Goal: Task Accomplishment & Management: Manage account settings

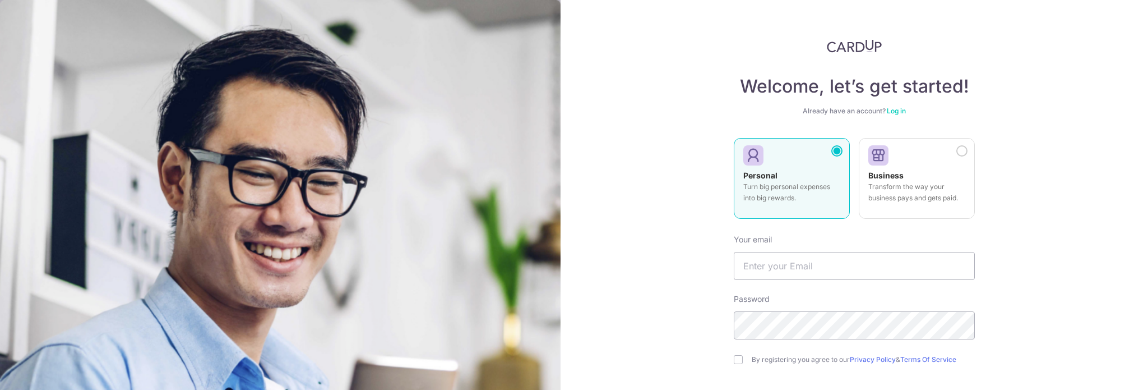
click at [790, 252] on input "text" at bounding box center [854, 266] width 241 height 28
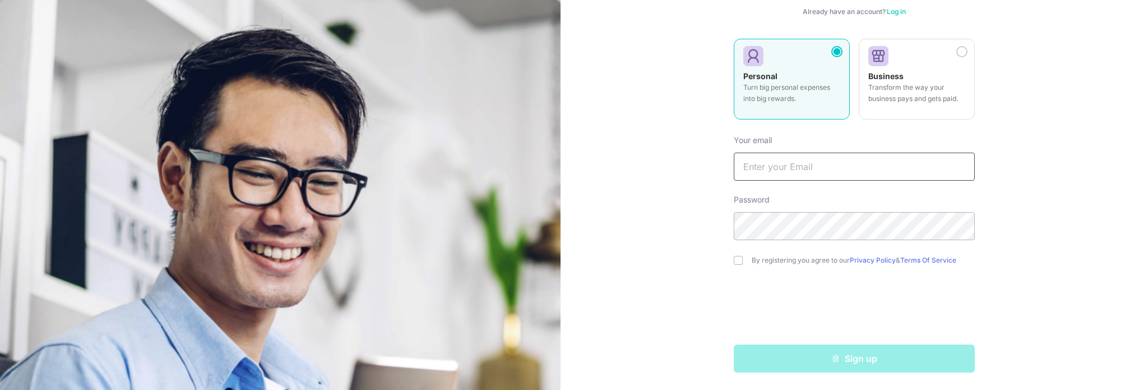
type input "angvinvang@gmail.com"
click at [726, 264] on div "Welcome, let’s get started! Already have an account? Log in Personal Turn big p…" at bounding box center [855, 195] width 588 height 390
click at [744, 262] on div "By registering you agree to our Privacy Policy & Terms Of Service" at bounding box center [854, 259] width 241 height 13
click at [739, 262] on input "checkbox" at bounding box center [738, 260] width 9 height 9
checkbox input "true"
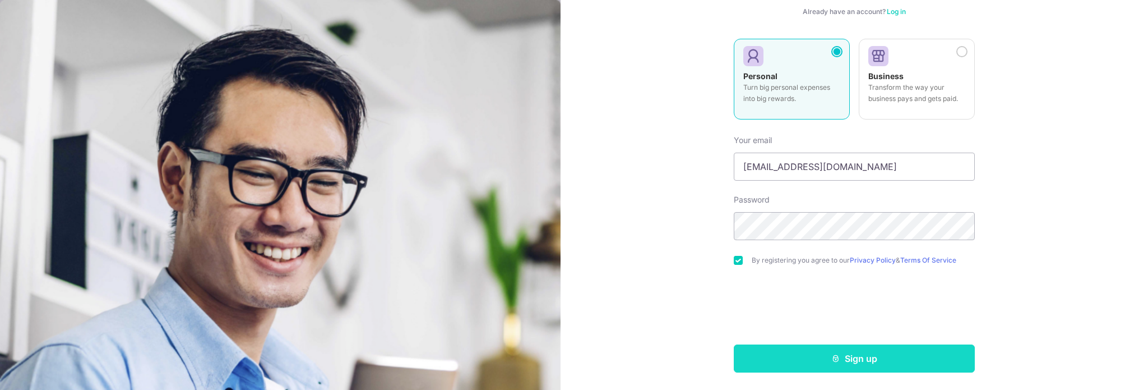
click at [852, 354] on button "Sign up" at bounding box center [854, 358] width 241 height 28
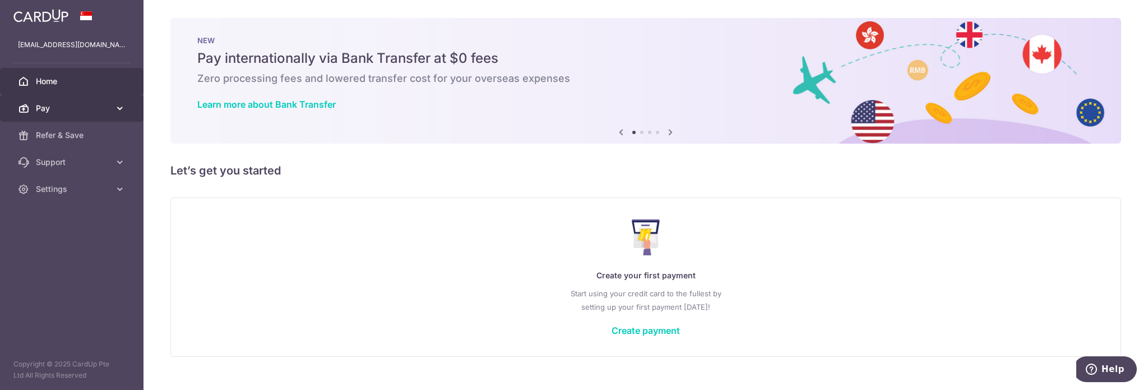
click at [103, 107] on span "Pay" at bounding box center [73, 108] width 74 height 11
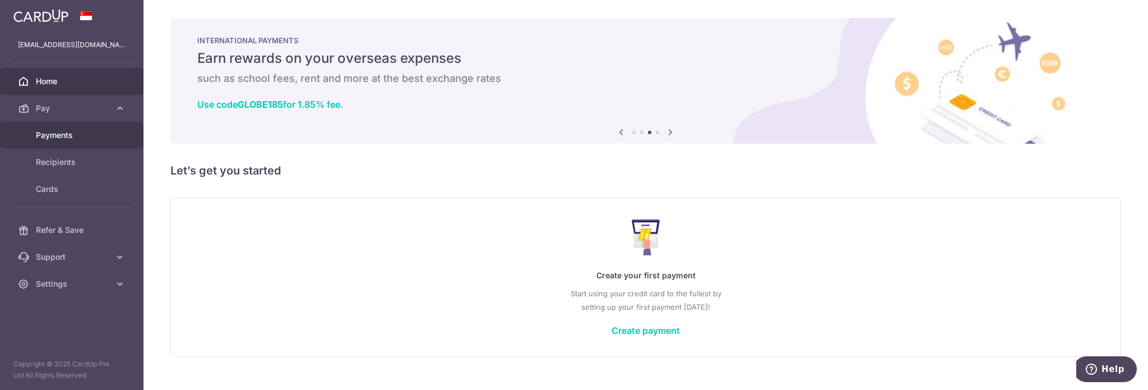
click at [67, 133] on span "Payments" at bounding box center [73, 135] width 74 height 11
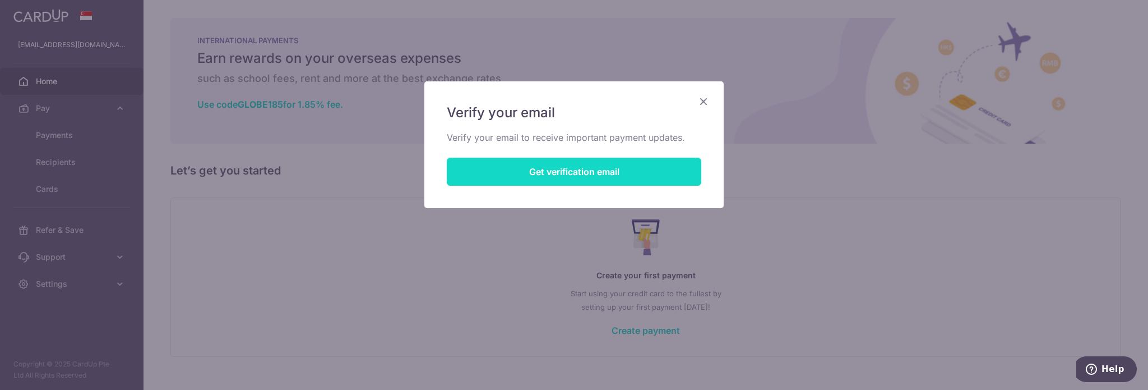
click at [529, 163] on button "Get verification email" at bounding box center [574, 172] width 255 height 28
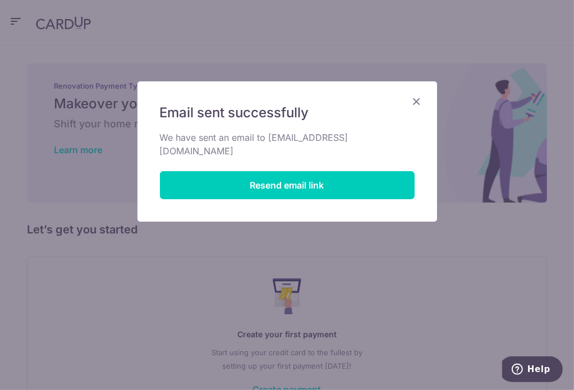
click at [413, 100] on icon "Close" at bounding box center [416, 101] width 13 height 14
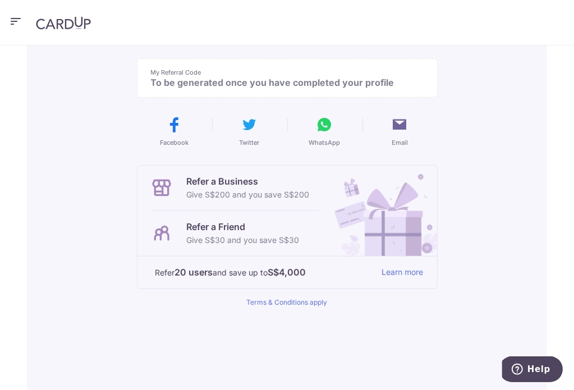
scroll to position [149, 0]
click at [298, 219] on p "Refer a Friend" at bounding box center [243, 225] width 113 height 13
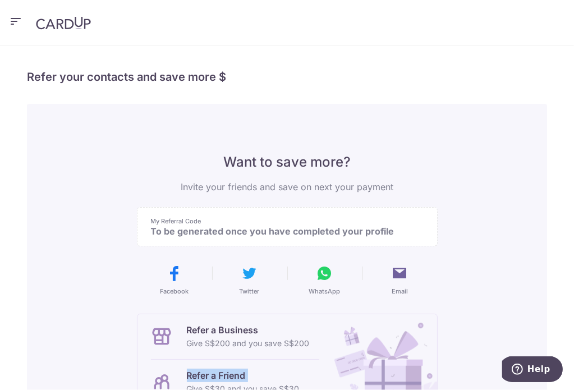
scroll to position [173, 0]
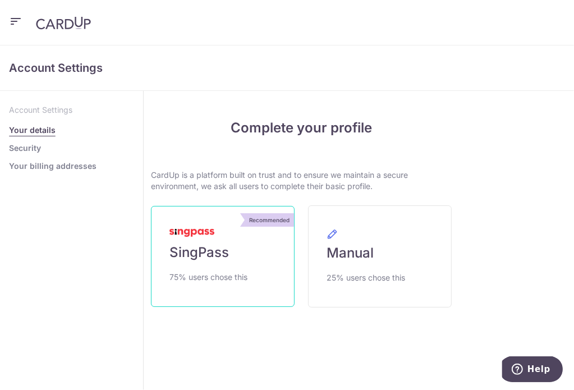
click at [294, 213] on div "Recommended" at bounding box center [268, 219] width 49 height 13
click at [229, 243] on span "SingPass" at bounding box center [198, 252] width 59 height 18
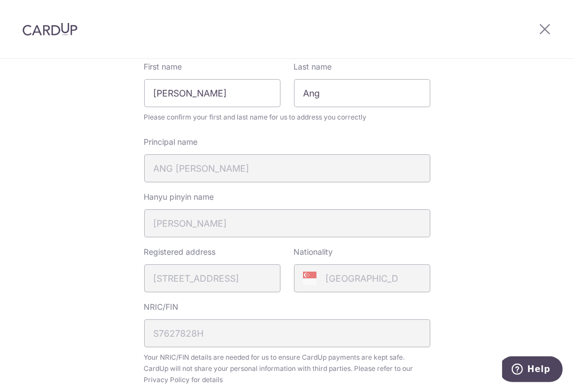
scroll to position [449, 0]
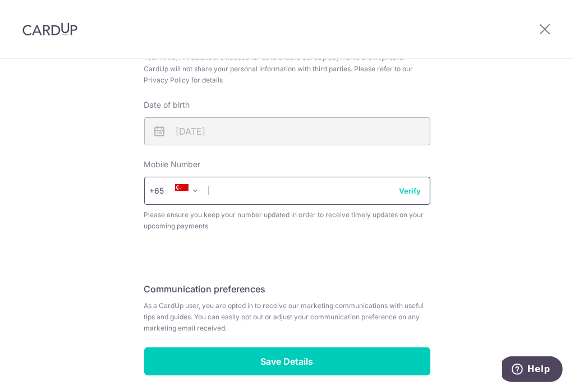
click at [237, 190] on input "text" at bounding box center [287, 191] width 286 height 28
type input "92375102"
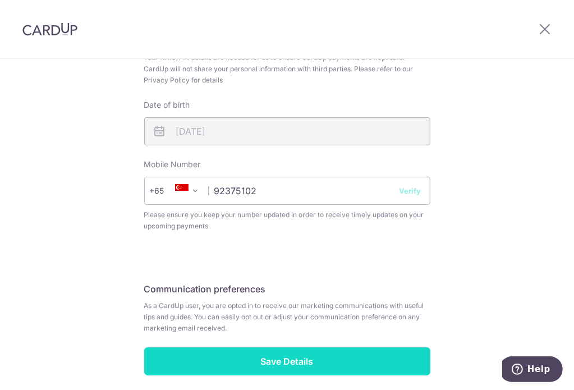
click at [284, 347] on input "Save Details" at bounding box center [287, 361] width 286 height 28
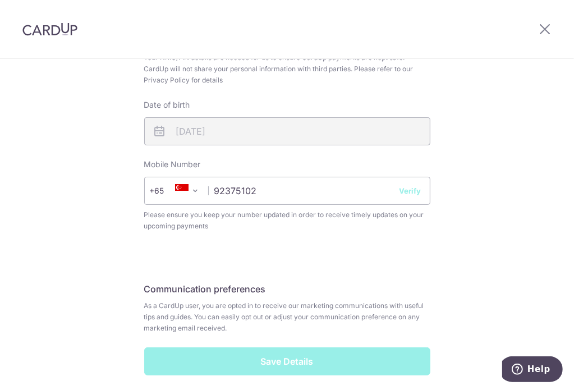
click at [407, 185] on button "Verify" at bounding box center [410, 190] width 22 height 11
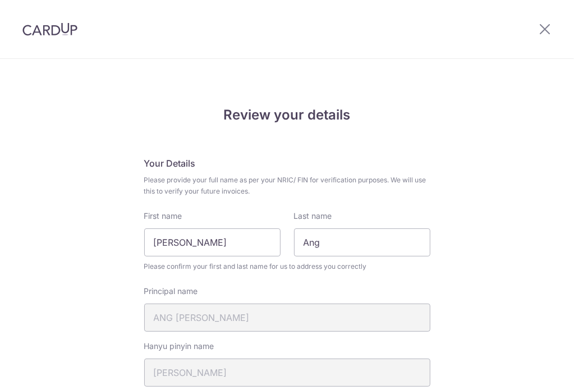
scroll to position [502, 0]
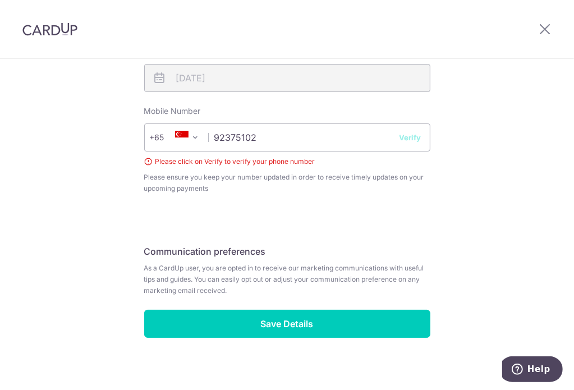
click at [409, 132] on button "Verify" at bounding box center [410, 137] width 22 height 11
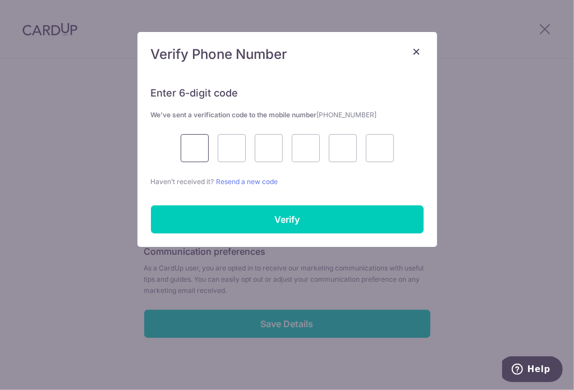
click at [191, 145] on input "text" at bounding box center [195, 148] width 28 height 28
type input "3"
type input "8"
type input "1"
type input "3"
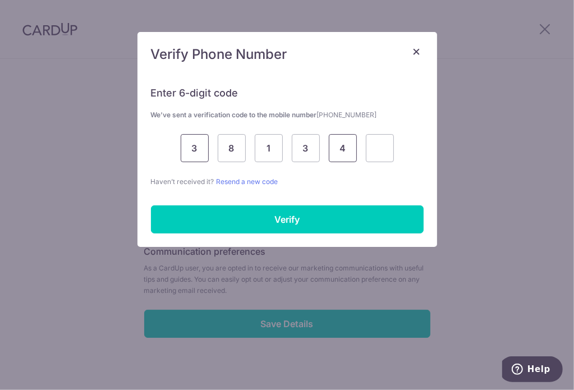
type input "4"
type input "1"
click at [275, 233] on div "Enter 6-digit code We’ve sent a verification code to the mobile number +6592375…" at bounding box center [286, 160] width 299 height 174
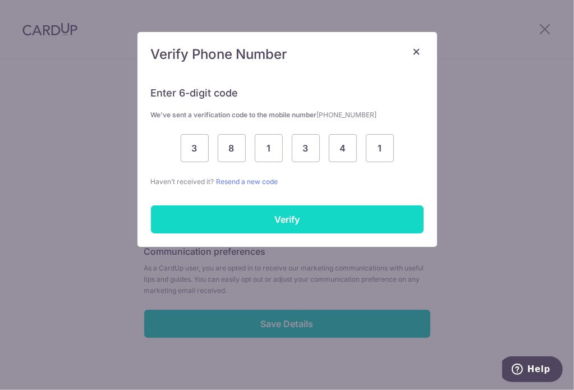
click at [290, 227] on input "Verify" at bounding box center [287, 219] width 273 height 28
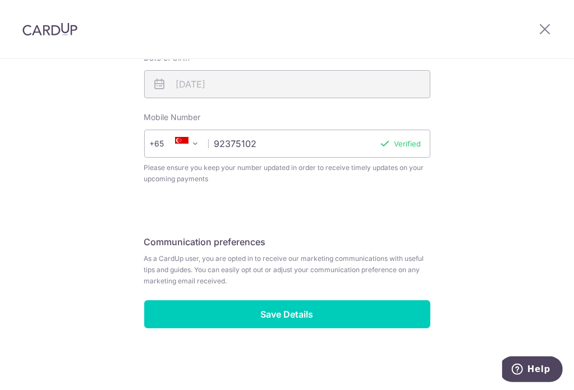
scroll to position [486, 0]
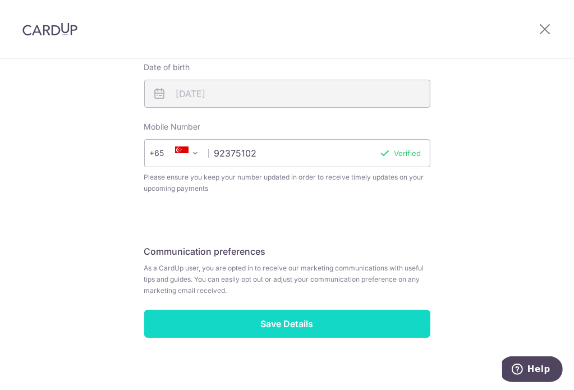
click at [289, 313] on input "Save Details" at bounding box center [287, 324] width 286 height 28
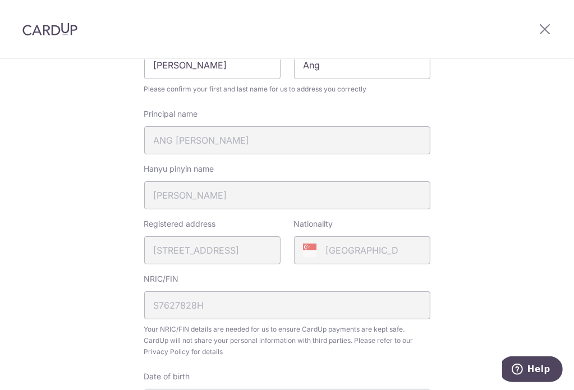
scroll to position [0, 0]
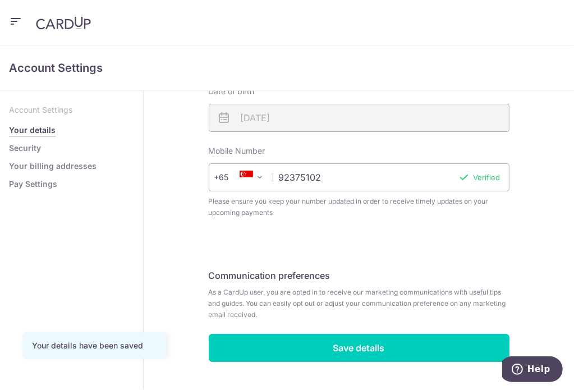
scroll to position [386, 0]
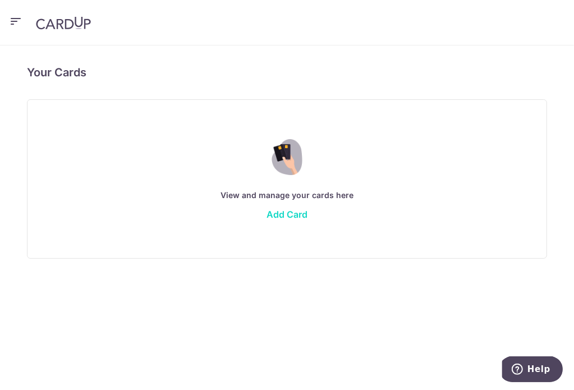
click at [307, 209] on link "Add Card" at bounding box center [286, 214] width 41 height 11
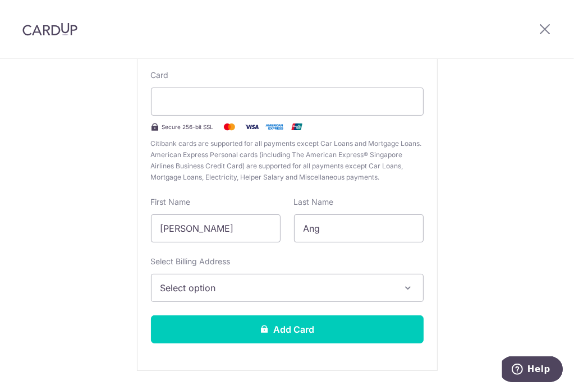
scroll to position [139, 0]
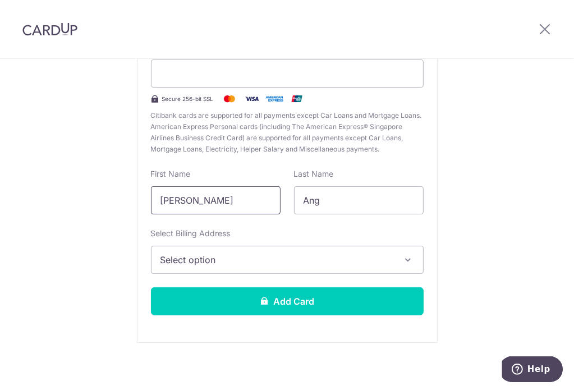
drag, startPoint x: 238, startPoint y: 192, endPoint x: 108, endPoint y: 195, distance: 130.1
click at [108, 195] on div "New Card Details New card details Card Secure 256-bit SSL Citibank cards are su…" at bounding box center [287, 157] width 574 height 475
click at [209, 258] on span "Select option" at bounding box center [276, 259] width 233 height 13
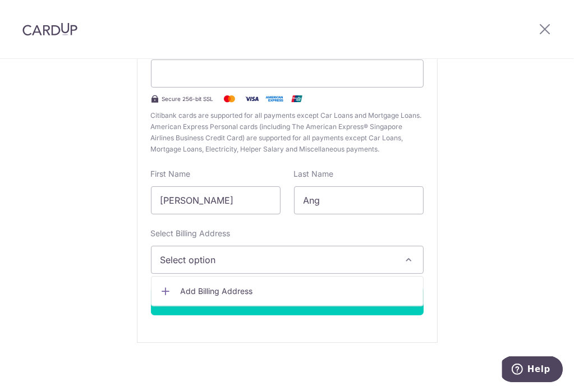
click at [317, 239] on div "Select Billing Address Select option Add Billing Address" at bounding box center [287, 251] width 273 height 46
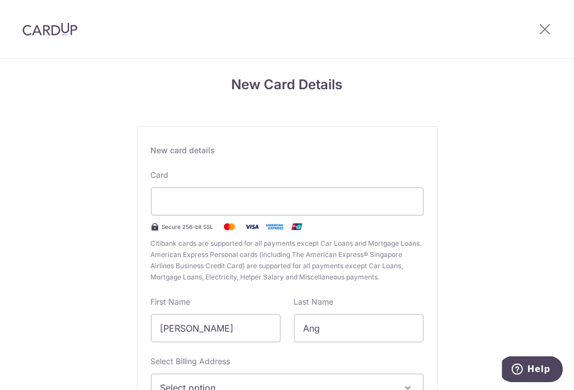
scroll to position [0, 0]
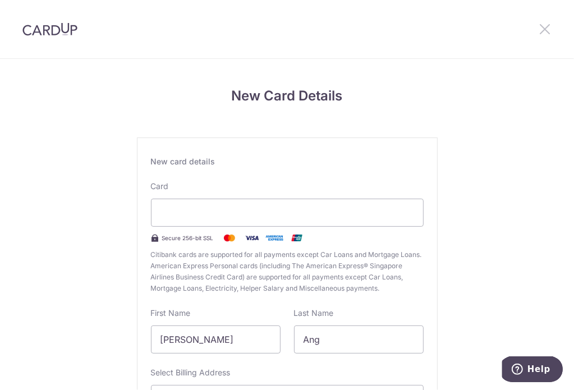
click at [547, 28] on icon at bounding box center [544, 29] width 13 height 14
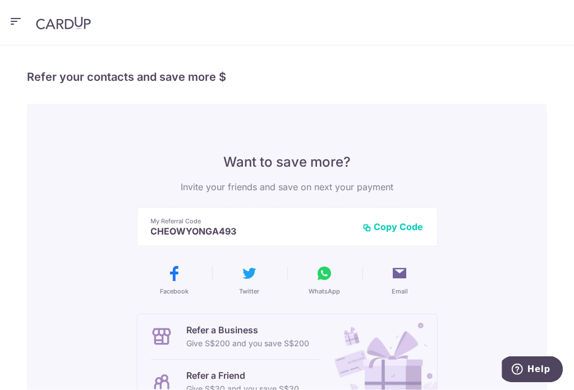
click at [423, 221] on button "Copy Code" at bounding box center [393, 226] width 61 height 11
click at [334, 264] on icon at bounding box center [325, 273] width 18 height 18
drag, startPoint x: 387, startPoint y: 228, endPoint x: 392, endPoint y: 256, distance: 28.5
drag, startPoint x: 392, startPoint y: 256, endPoint x: 551, endPoint y: 307, distance: 167.1
click at [551, 307] on div "× Invite your friends via email To Send Invitations Sample From CardUp Subject …" at bounding box center [287, 217] width 574 height 344
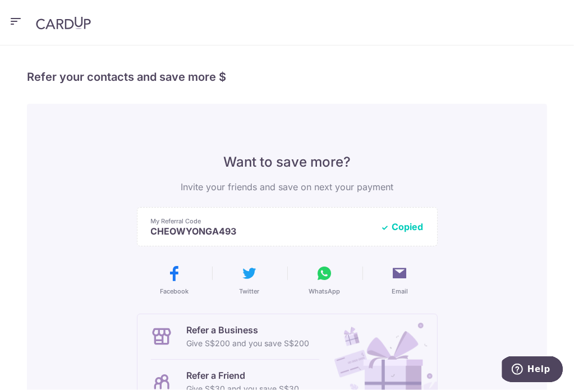
click at [409, 264] on icon at bounding box center [400, 273] width 18 height 18
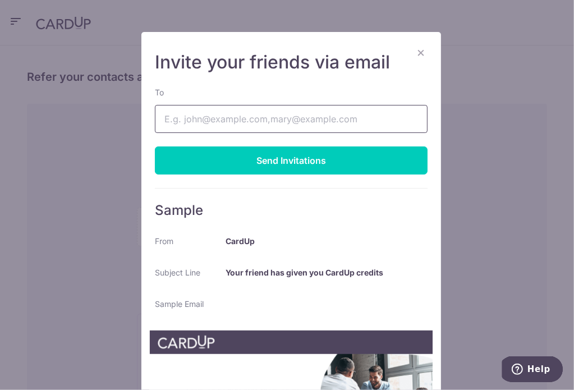
click at [233, 121] on input "To" at bounding box center [291, 119] width 273 height 28
drag, startPoint x: 287, startPoint y: 124, endPoint x: -26, endPoint y: 99, distance: 314.4
click at [0, 99] on html "angvinvang@gmail.com Home Pay Payments Recipients Cards Refer & Save Support FA…" at bounding box center [287, 195] width 574 height 390
type input "angvinvang@gmail.com"
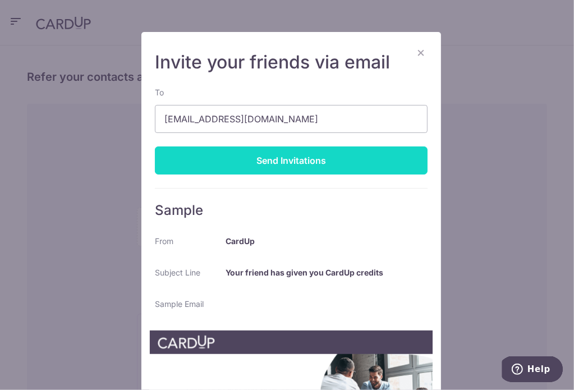
click at [264, 163] on div "Send Invitations" at bounding box center [291, 160] width 273 height 28
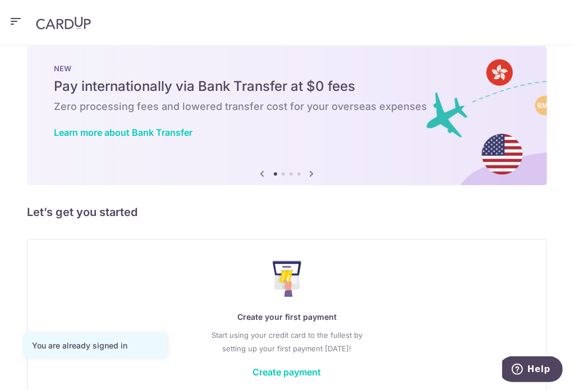
scroll to position [33, 0]
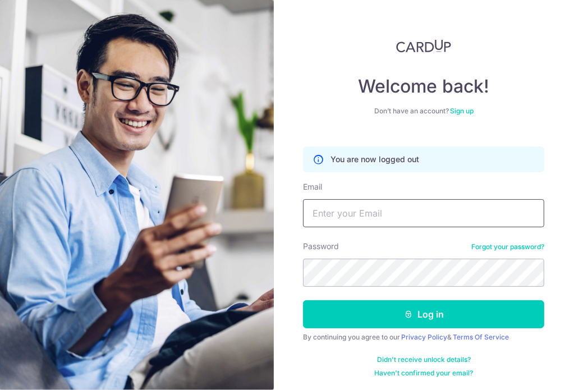
type input "[EMAIL_ADDRESS][DOMAIN_NAME]"
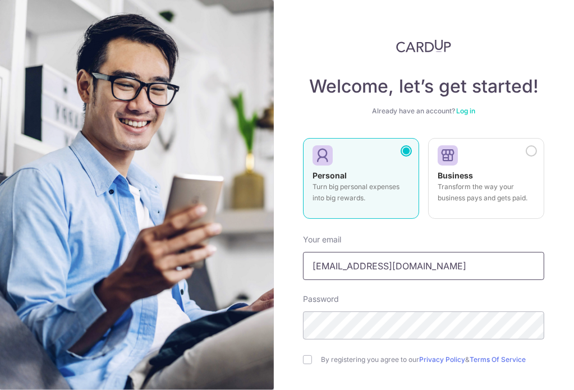
drag, startPoint x: 432, startPoint y: 265, endPoint x: 166, endPoint y: 253, distance: 266.0
click at [168, 254] on section "Welcome, let’s get started! Already have an account? Log in Personal Turn big p…" at bounding box center [287, 195] width 574 height 390
type input "[EMAIL_ADDRESS][DOMAIN_NAME]"
click at [260, 318] on section "Welcome, let’s get started! Already have an account? Log in Personal Turn big p…" at bounding box center [287, 195] width 574 height 390
click at [303, 361] on input "checkbox" at bounding box center [307, 359] width 9 height 9
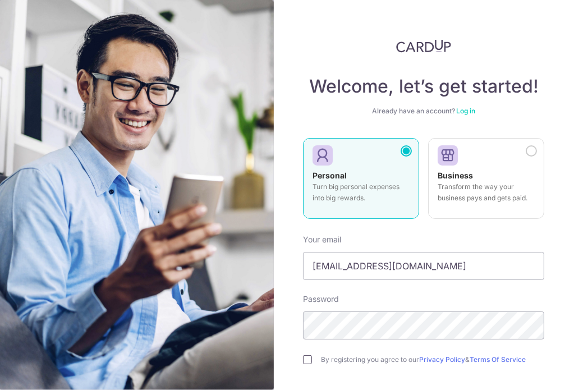
checkbox input "true"
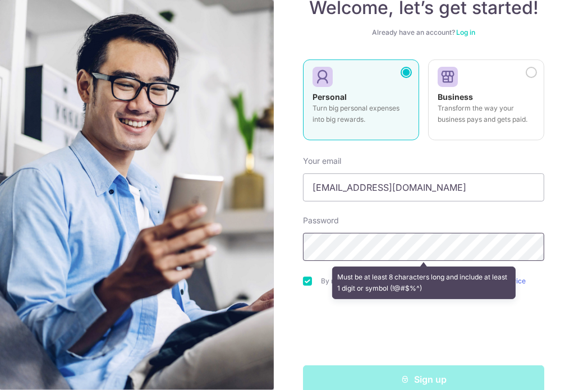
scroll to position [99, 0]
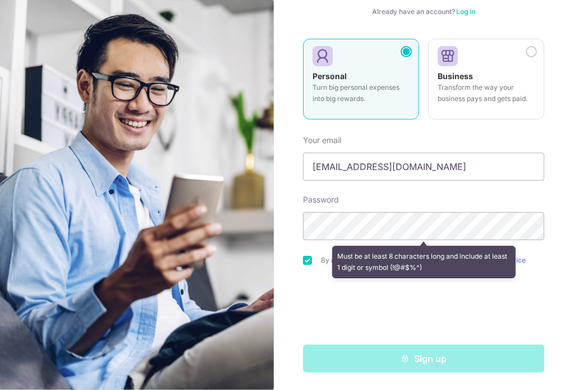
click at [326, 323] on div at bounding box center [423, 309] width 241 height 44
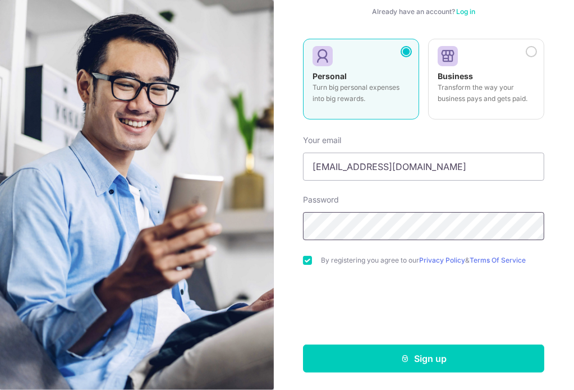
click at [287, 221] on div "Welcome, let’s get started! Already have an account? Log in Personal Turn big p…" at bounding box center [424, 195] width 301 height 390
click at [527, 301] on div "0cAFcWeA50dju1oy1Xgns7UhI-wyAYIBc_1Th7b2OcXUX5YIKLV_dThEMxh_spWeqLLyYM3KEmZmGNu…" at bounding box center [423, 309] width 241 height 44
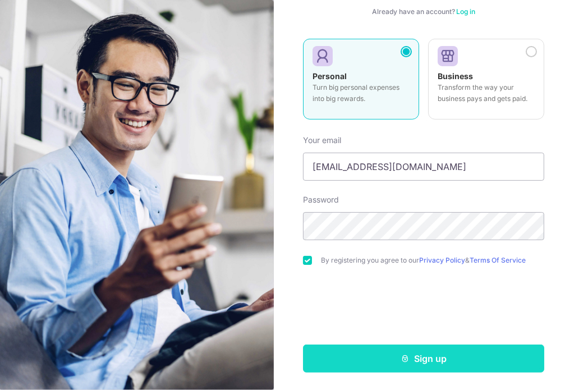
click at [432, 354] on button "Sign up" at bounding box center [423, 358] width 241 height 28
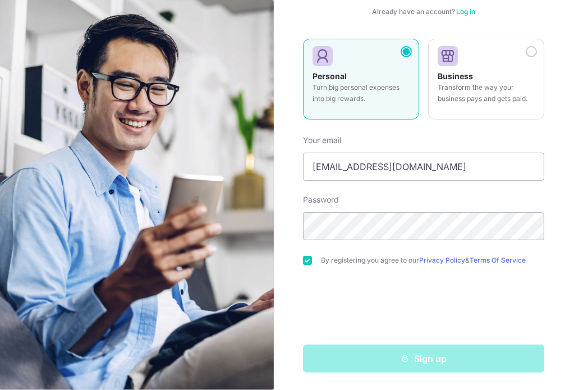
scroll to position [0, 0]
